Goal: Task Accomplishment & Management: Use online tool/utility

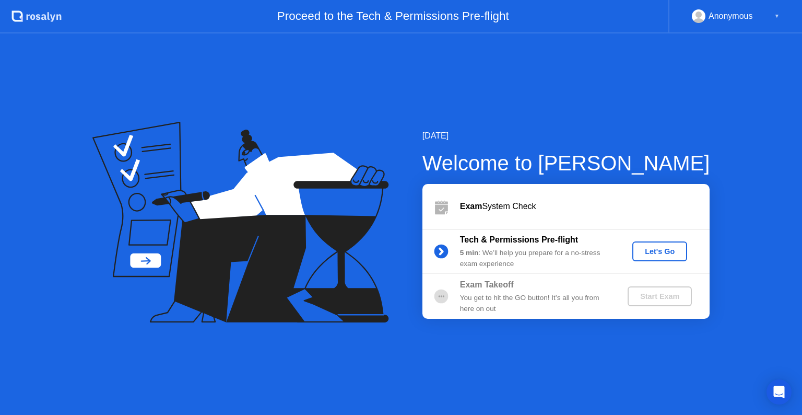
click at [674, 247] on div "Let's Go" at bounding box center [660, 251] width 46 height 8
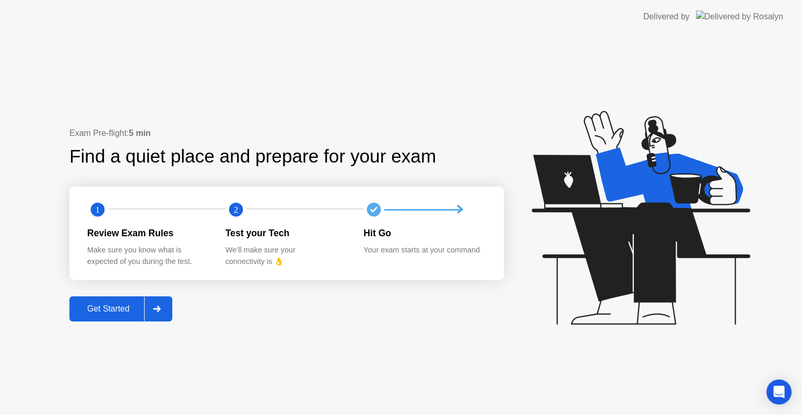
click at [158, 307] on icon at bounding box center [157, 308] width 8 height 6
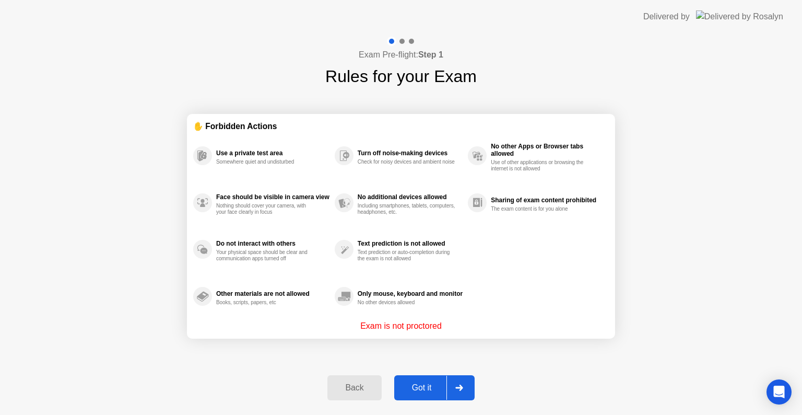
click at [440, 389] on div "Got it" at bounding box center [421, 387] width 49 height 9
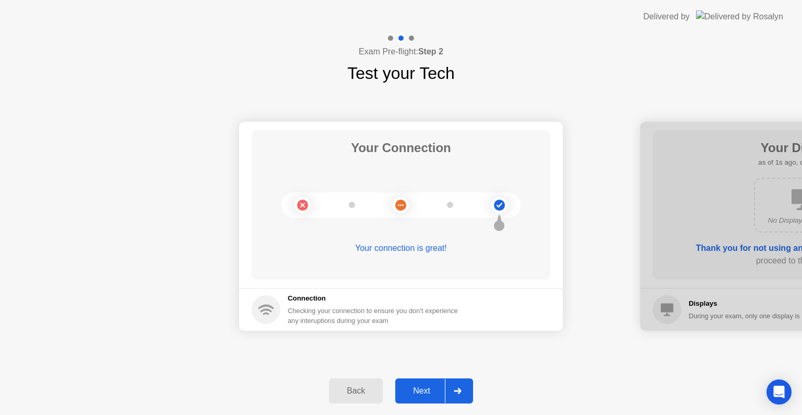
click at [463, 389] on div at bounding box center [457, 391] width 25 height 24
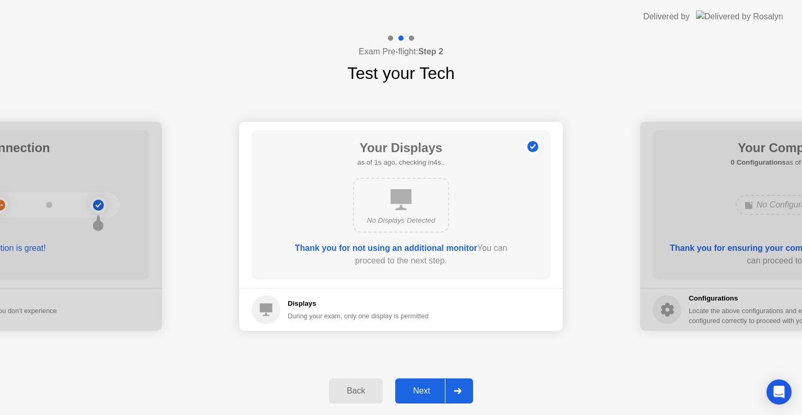
click at [463, 389] on div at bounding box center [457, 391] width 25 height 24
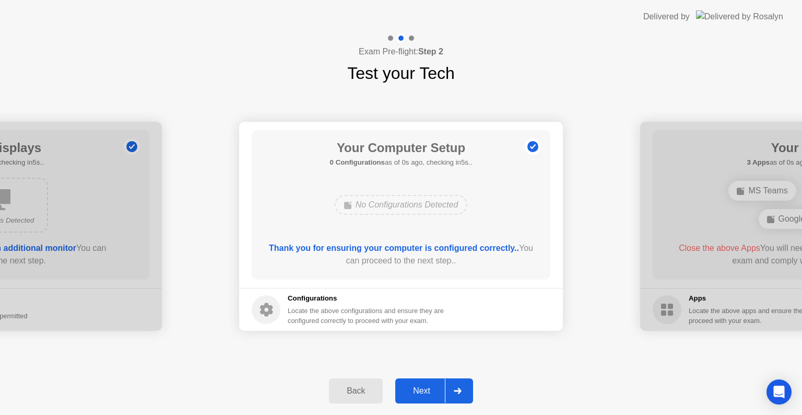
click at [463, 389] on div at bounding box center [457, 391] width 25 height 24
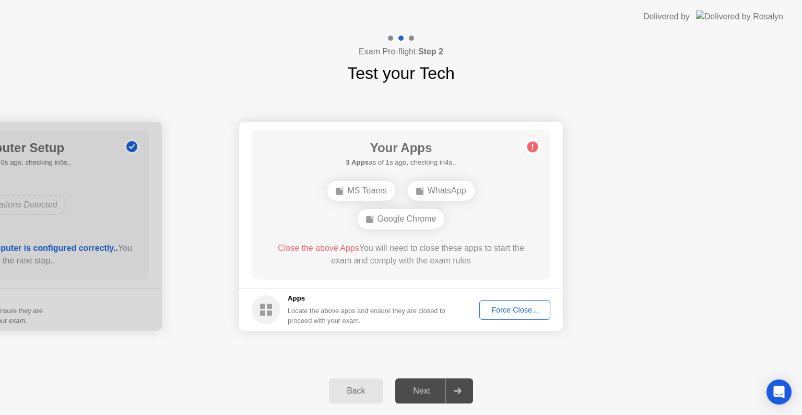
click at [525, 311] on div "Force Close..." at bounding box center [515, 309] width 64 height 8
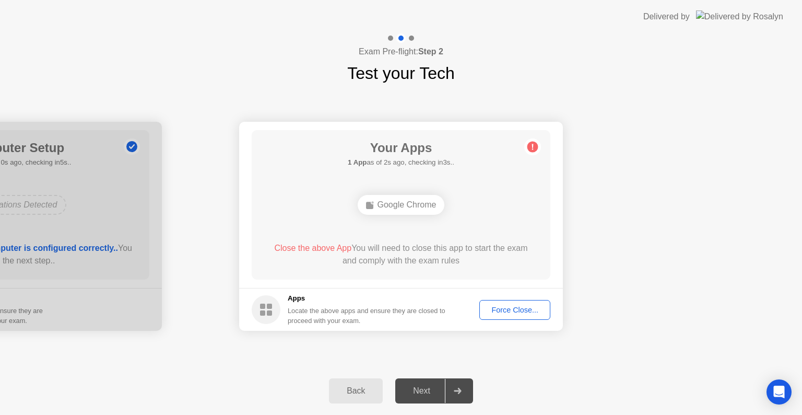
click at [512, 309] on div "Force Close..." at bounding box center [515, 309] width 64 height 8
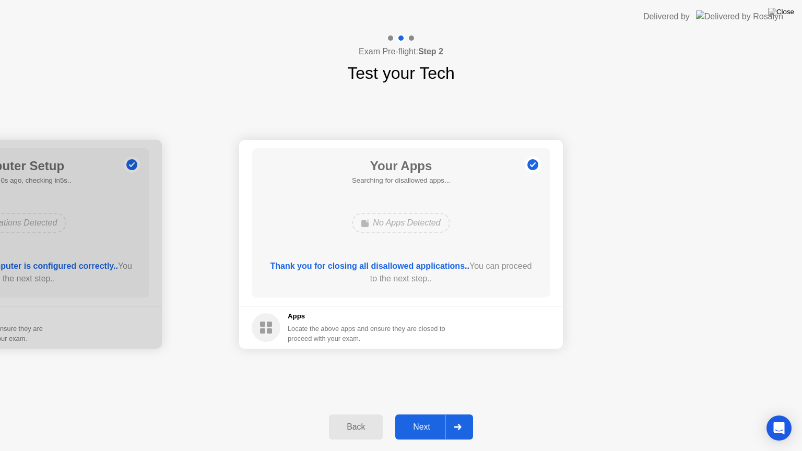
click at [547, 388] on div "Your Connection Your connection is great! Connection Checking your connection t…" at bounding box center [401, 245] width 802 height 318
click at [446, 414] on div at bounding box center [457, 427] width 25 height 24
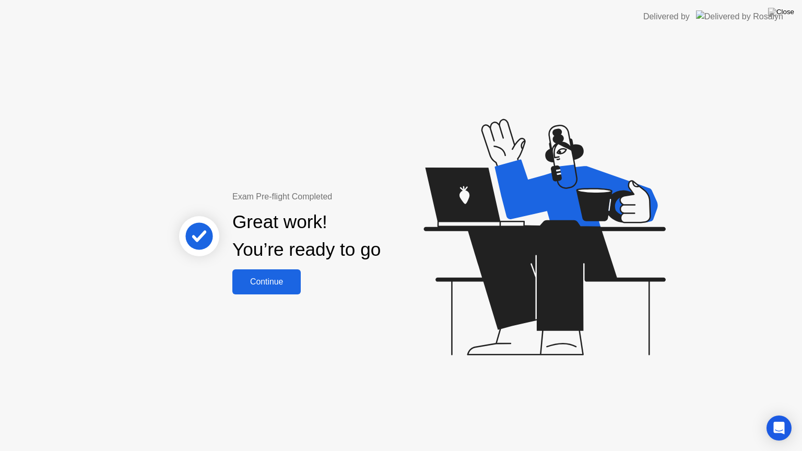
click at [281, 277] on div "Continue" at bounding box center [267, 281] width 62 height 9
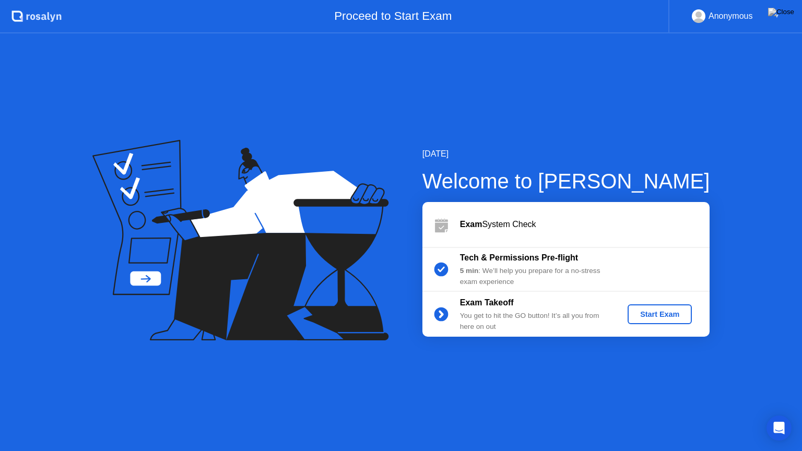
click at [674, 314] on div "Start Exam" at bounding box center [660, 314] width 56 height 8
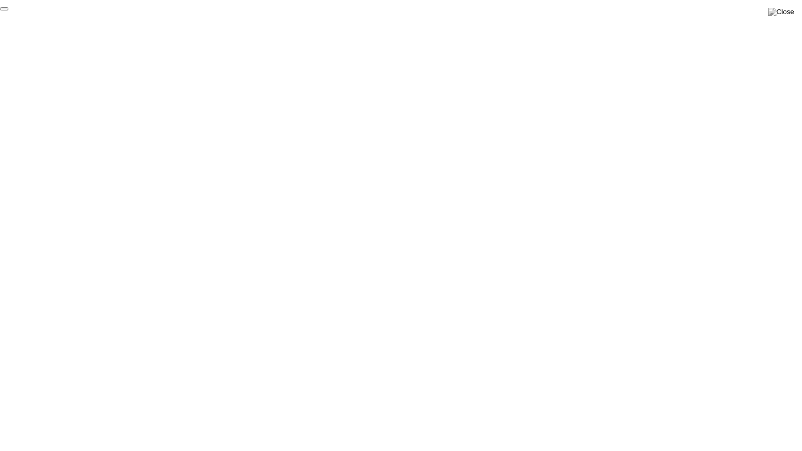
click div "End Proctoring Session"
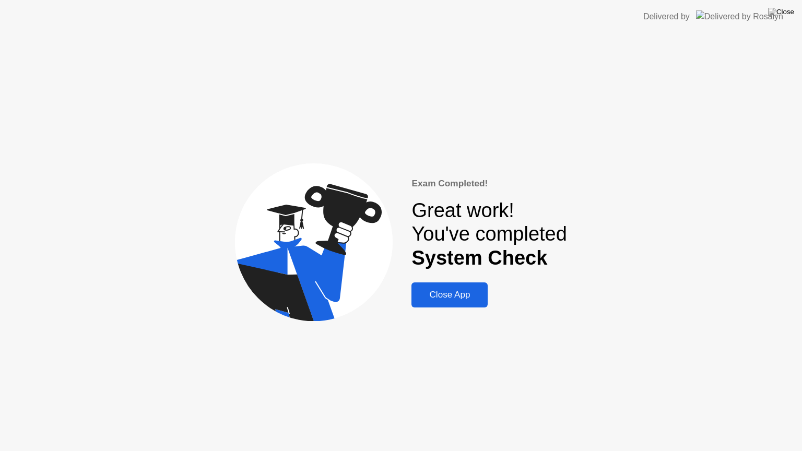
click at [467, 295] on div "Close App" at bounding box center [450, 295] width 70 height 10
